Goal: Find specific page/section: Find specific page/section

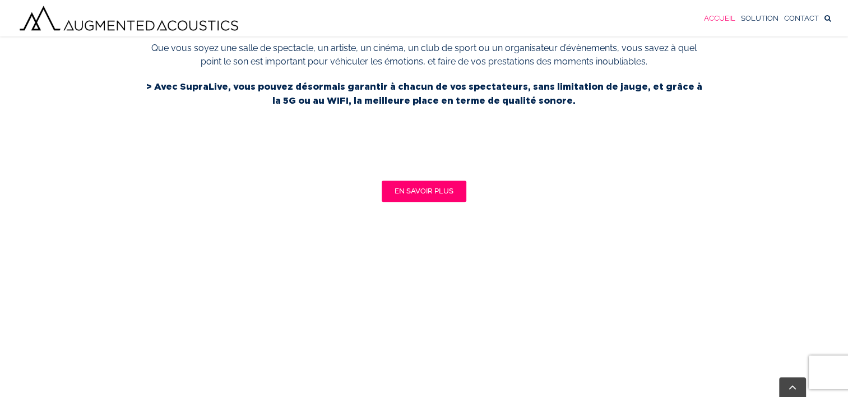
scroll to position [2, 0]
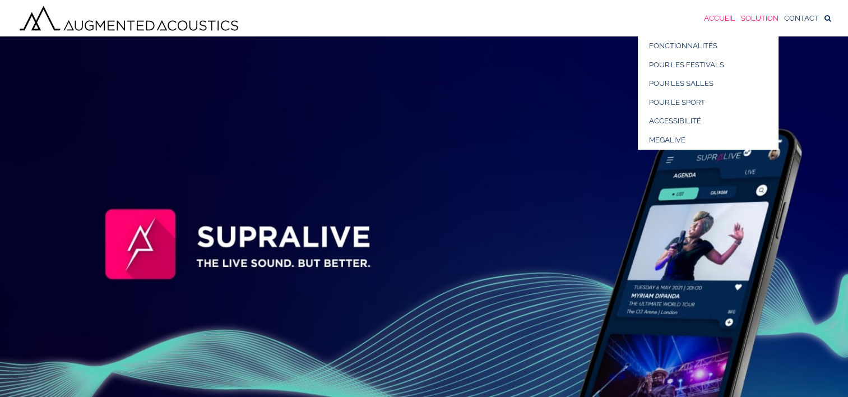
click at [765, 13] on link "SOLUTION" at bounding box center [760, 18] width 38 height 36
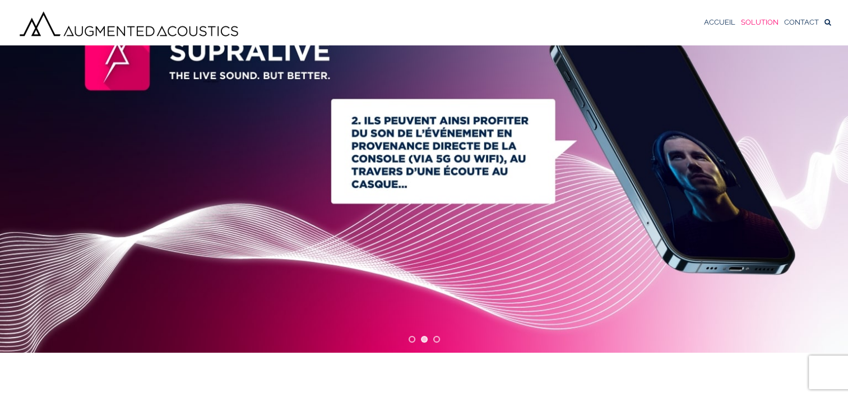
scroll to position [95, 0]
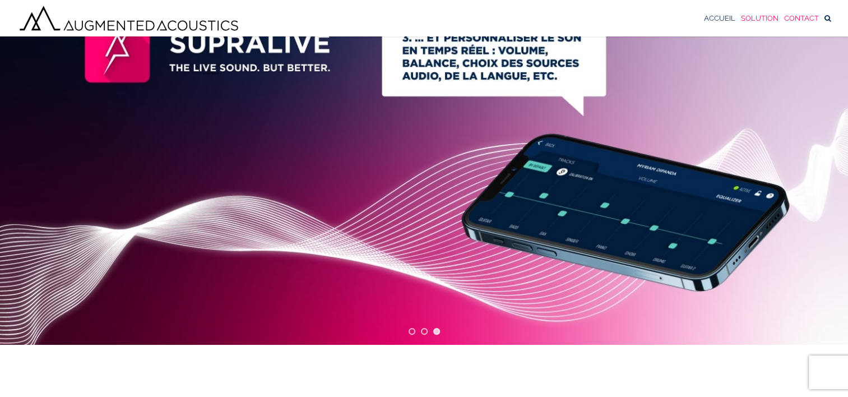
click at [798, 17] on span "CONTACT" at bounding box center [801, 18] width 35 height 7
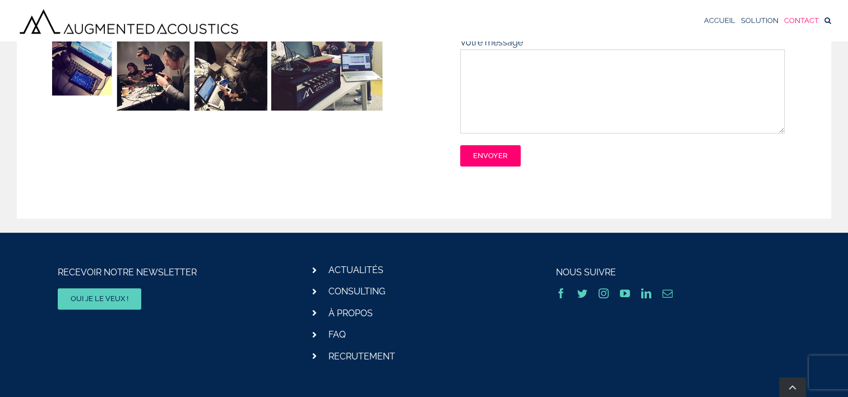
scroll to position [262, 0]
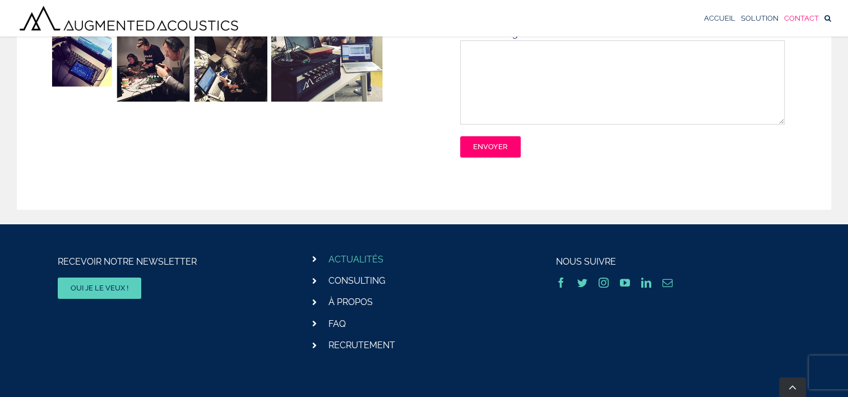
click at [356, 258] on link "ACTUALITÉS" at bounding box center [355, 259] width 55 height 11
